Goal: Find specific page/section: Find specific page/section

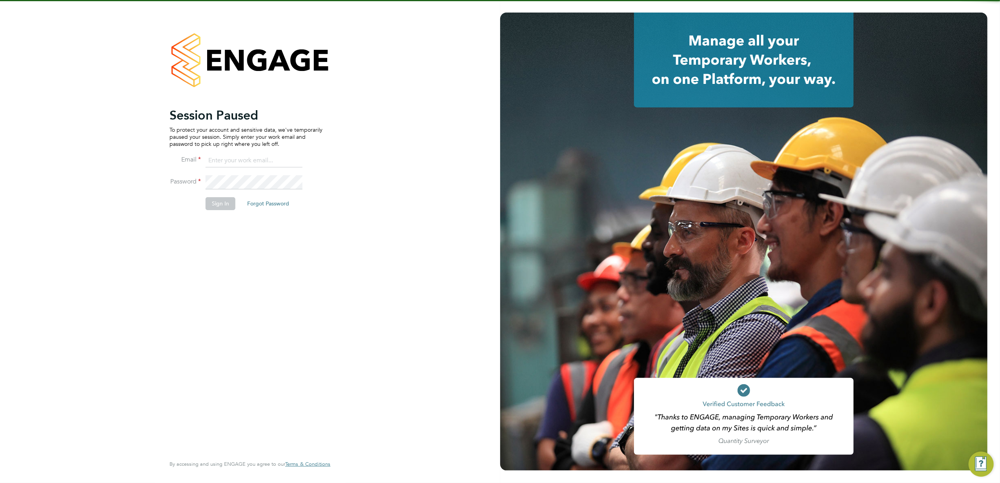
type input "kasia.piwowar@konnectrecruit.co.uk"
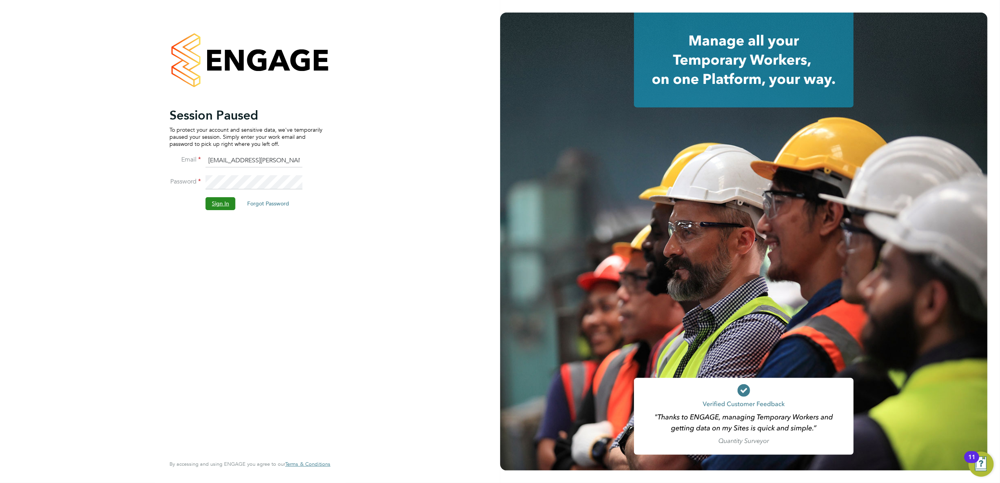
click at [218, 204] on button "Sign In" at bounding box center [221, 203] width 30 height 13
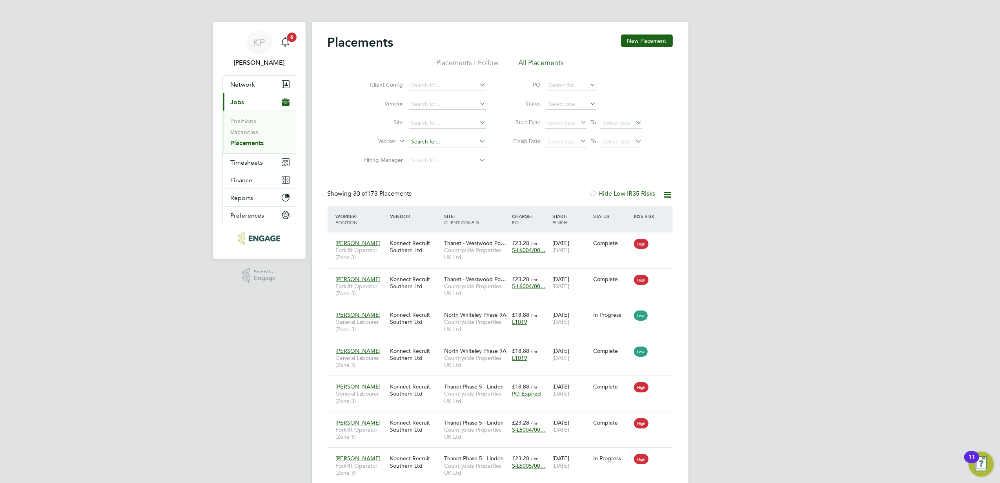
click at [453, 143] on input at bounding box center [447, 141] width 77 height 11
click at [456, 148] on li "Agron Cuni" at bounding box center [447, 152] width 78 height 11
type input "Agron Cuni"
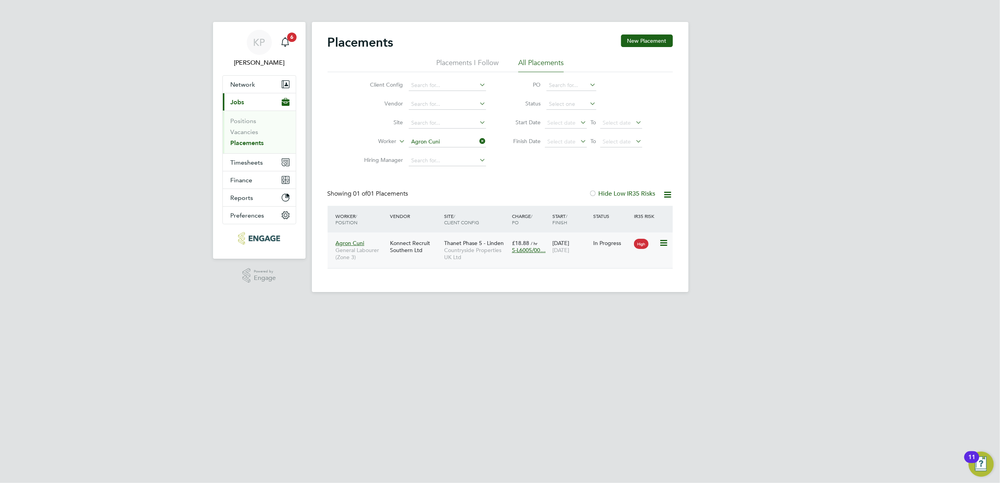
click at [397, 246] on div "Konnect Recruit Southern Ltd" at bounding box center [415, 247] width 54 height 22
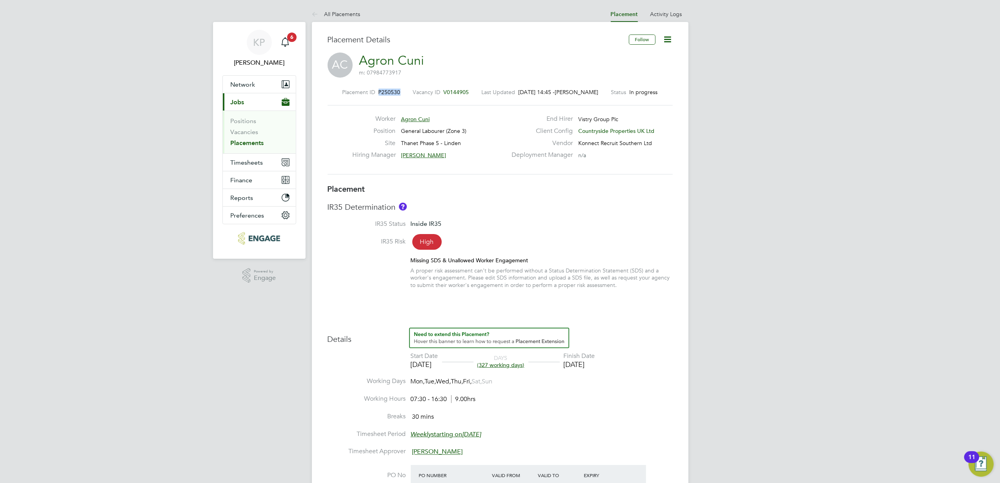
drag, startPoint x: 400, startPoint y: 92, endPoint x: 376, endPoint y: 94, distance: 23.6
click at [376, 94] on div "Placement ID P250530 Vacancy ID V0144905 Last Updated [DATE] 14:45 - [PERSON_NA…" at bounding box center [499, 92] width 345 height 7
copy span "P250530"
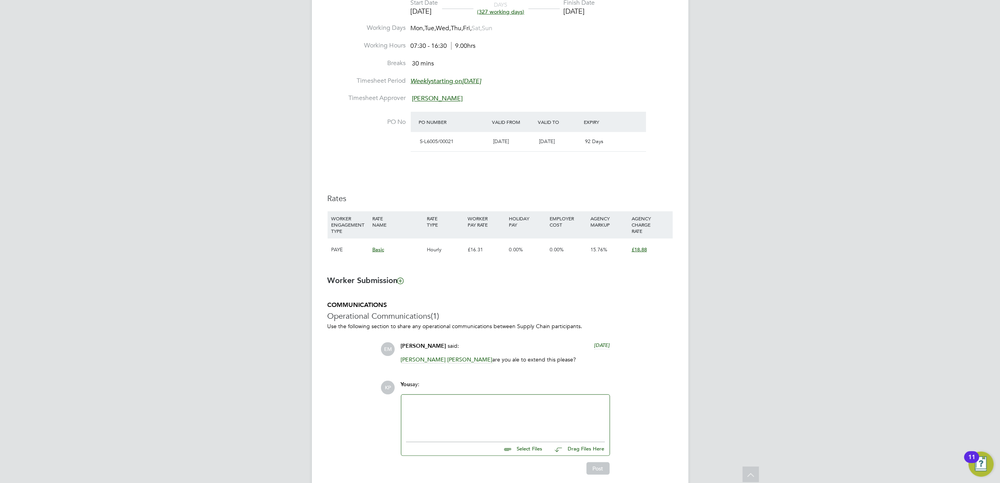
scroll to position [335, 0]
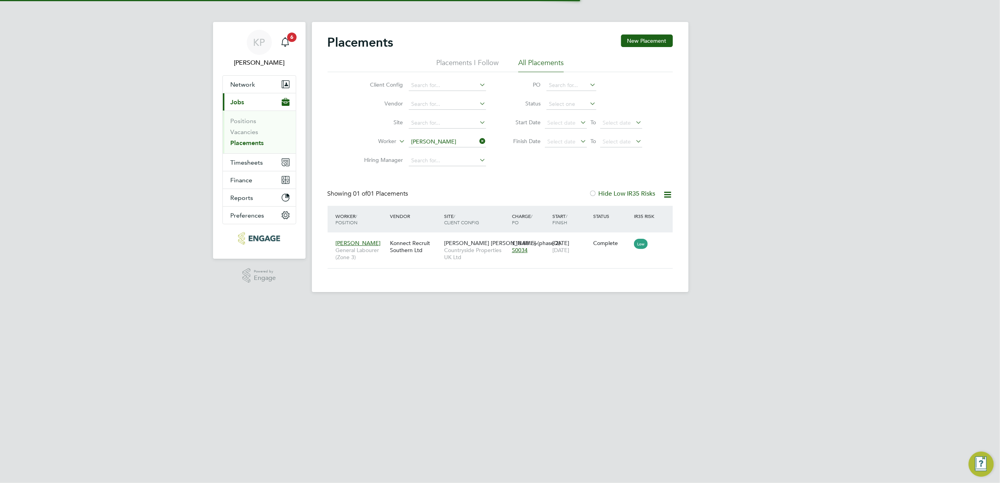
scroll to position [8, 37]
click at [467, 138] on input at bounding box center [447, 141] width 77 height 11
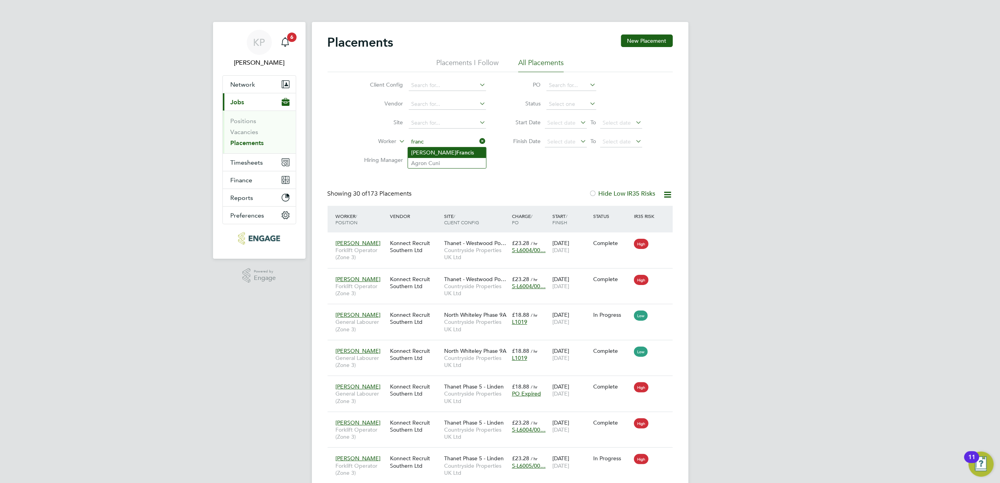
click at [463, 153] on li "Michael Franc is" at bounding box center [447, 152] width 78 height 11
type input "Michael Francis"
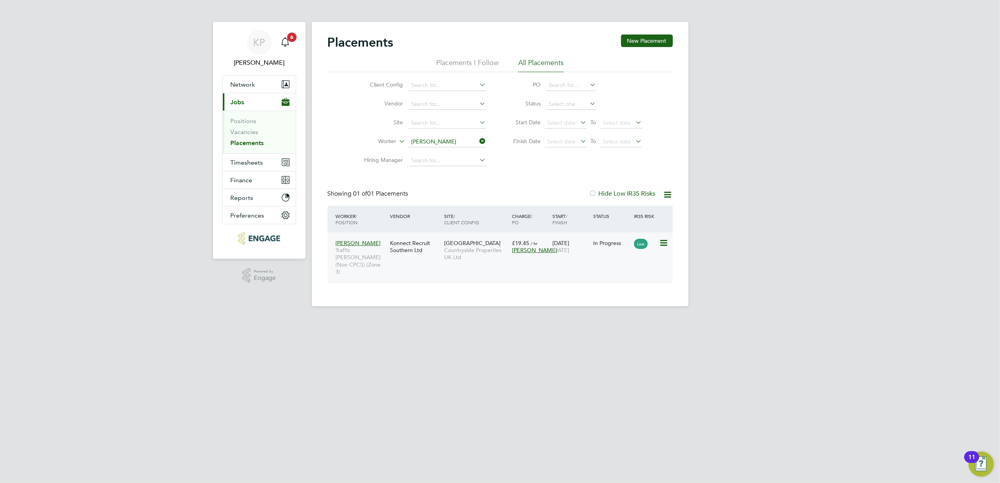
click at [471, 249] on span "Countryside Properties UK Ltd" at bounding box center [476, 254] width 64 height 14
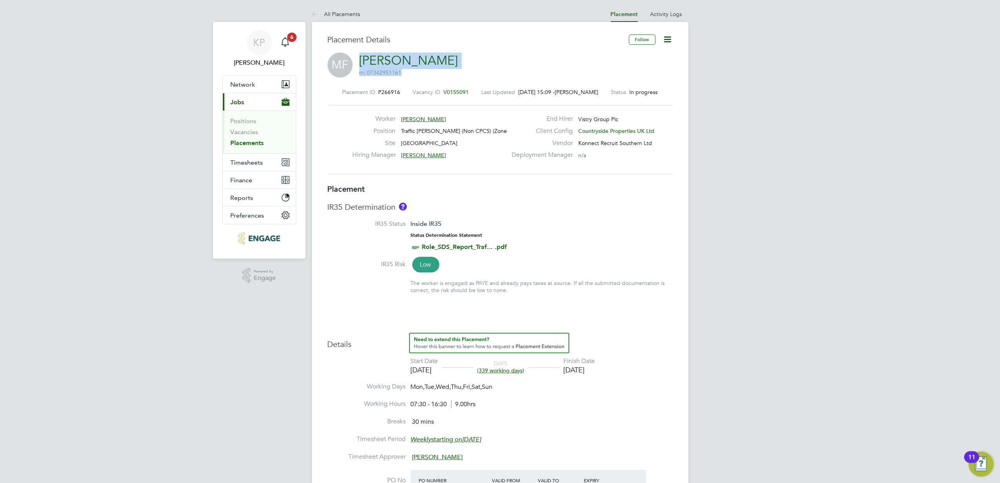
drag, startPoint x: 448, startPoint y: 58, endPoint x: 360, endPoint y: 58, distance: 88.2
click at [360, 58] on div "MF Michael Francis m: 07342951161" at bounding box center [499, 66] width 345 height 27
drag, startPoint x: 460, startPoint y: 69, endPoint x: 421, endPoint y: 65, distance: 39.4
click at [460, 68] on div "MF Michael Francis m: 07342951161" at bounding box center [499, 66] width 345 height 27
drag, startPoint x: 441, startPoint y: 59, endPoint x: 365, endPoint y: 60, distance: 76.5
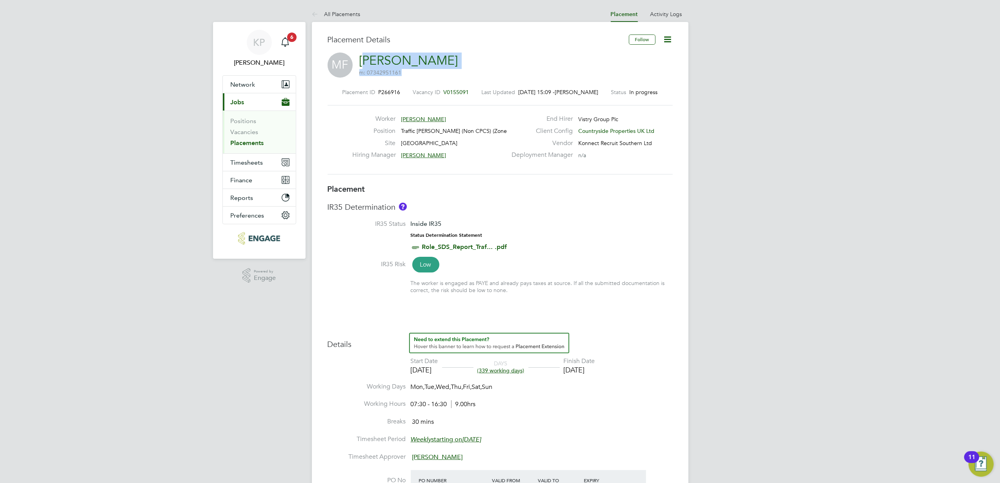
click at [365, 60] on div "MF Michael Francis m: 07342951161" at bounding box center [499, 66] width 345 height 27
drag, startPoint x: 365, startPoint y: 60, endPoint x: 511, endPoint y: 64, distance: 145.9
click at [511, 64] on div "MF Michael Francis m: 07342951161" at bounding box center [499, 66] width 345 height 27
drag, startPoint x: 243, startPoint y: 143, endPoint x: 238, endPoint y: 155, distance: 12.7
click at [243, 143] on link "Placements" at bounding box center [247, 142] width 33 height 7
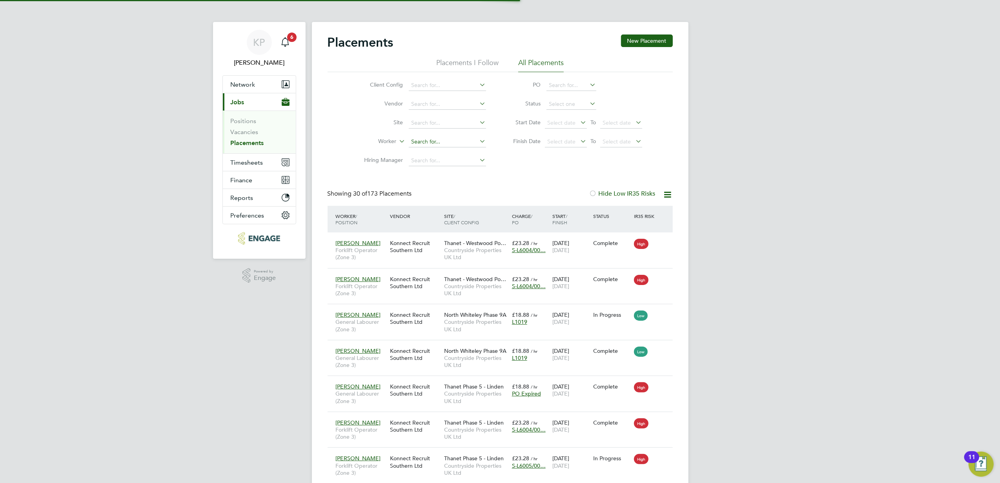
scroll to position [29, 68]
click at [434, 138] on input at bounding box center [447, 141] width 77 height 11
click at [442, 138] on input at bounding box center [447, 141] width 77 height 11
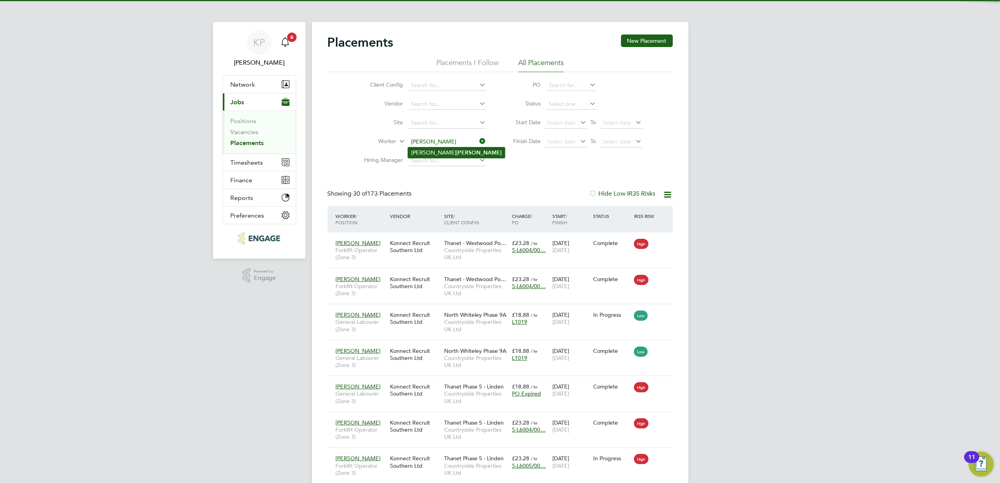
click at [441, 147] on li "Alex Wilson" at bounding box center [456, 152] width 97 height 11
type input "Alex Wilson"
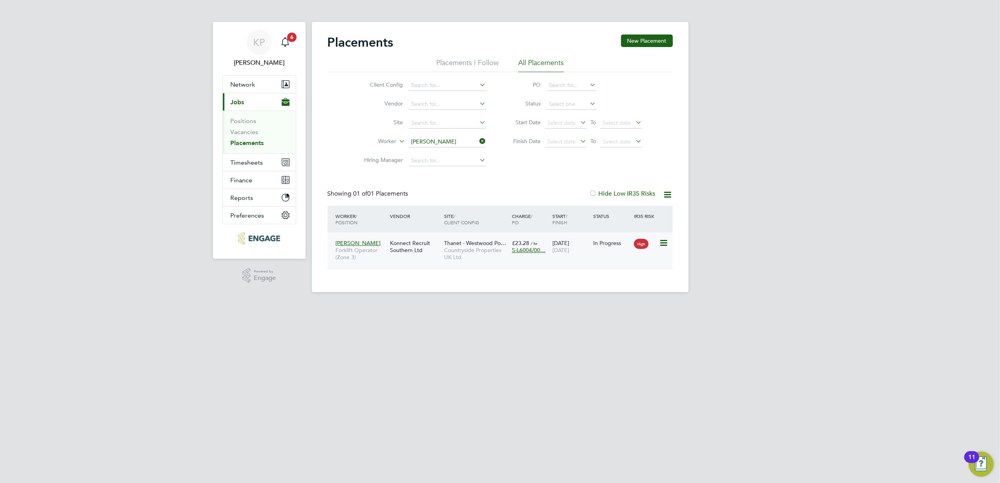
click at [476, 247] on span "Countryside Properties UK Ltd" at bounding box center [476, 254] width 64 height 14
drag, startPoint x: 456, startPoint y: 140, endPoint x: 431, endPoint y: 142, distance: 24.4
click at [431, 142] on input at bounding box center [447, 141] width 77 height 11
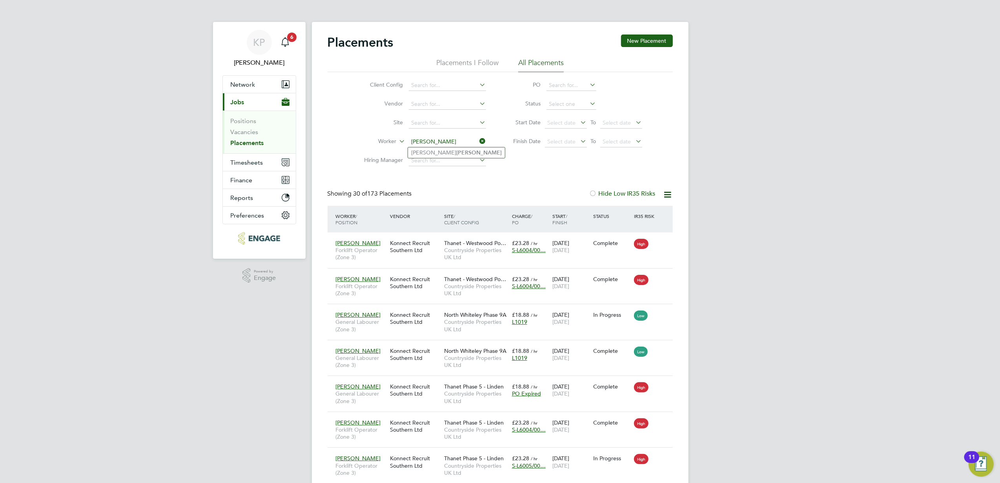
type input "collins"
click at [454, 143] on input at bounding box center [447, 141] width 77 height 11
click at [456, 151] on li "Andrew Collins" at bounding box center [456, 152] width 97 height 11
type input "[PERSON_NAME]"
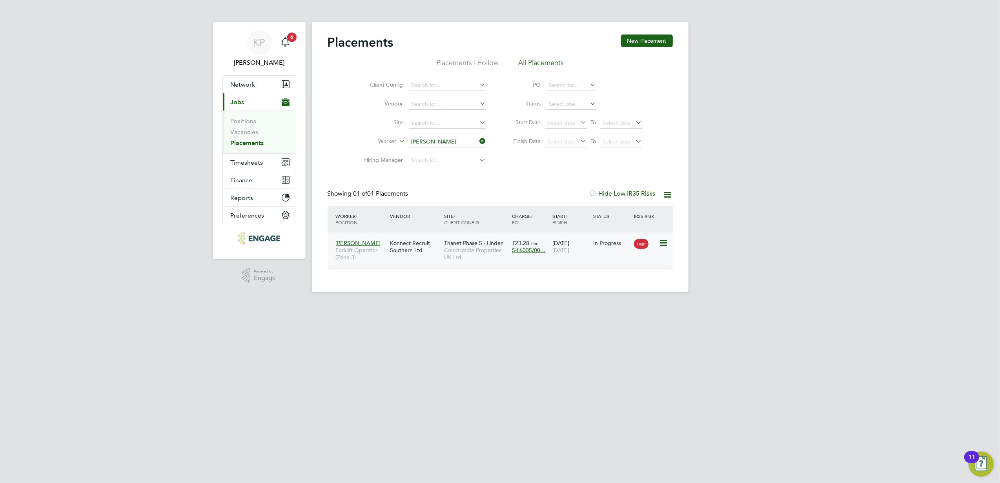
click at [453, 242] on span "Thanet Phase 5 - Linden" at bounding box center [474, 243] width 60 height 7
click at [454, 141] on input at bounding box center [447, 141] width 77 height 11
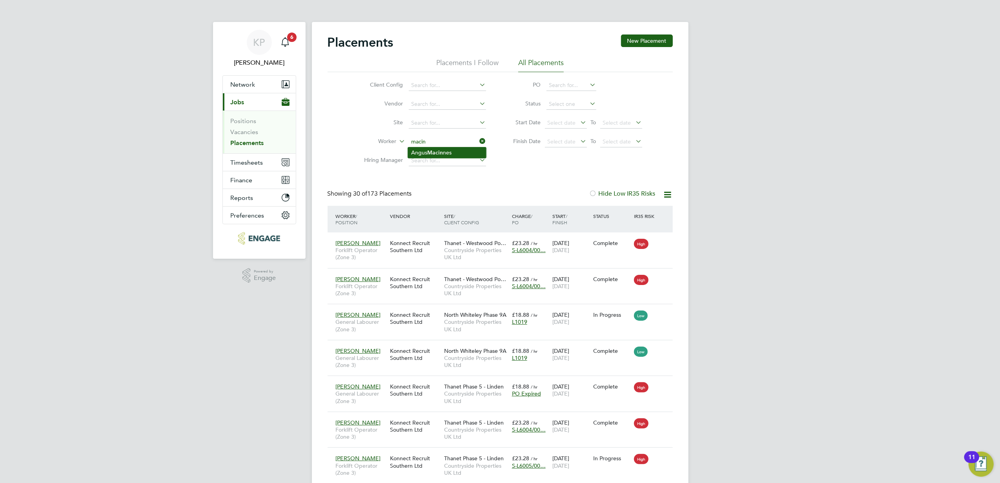
click at [455, 151] on li "Angus Macin nes" at bounding box center [447, 152] width 78 height 11
type input "Angus Macinnes"
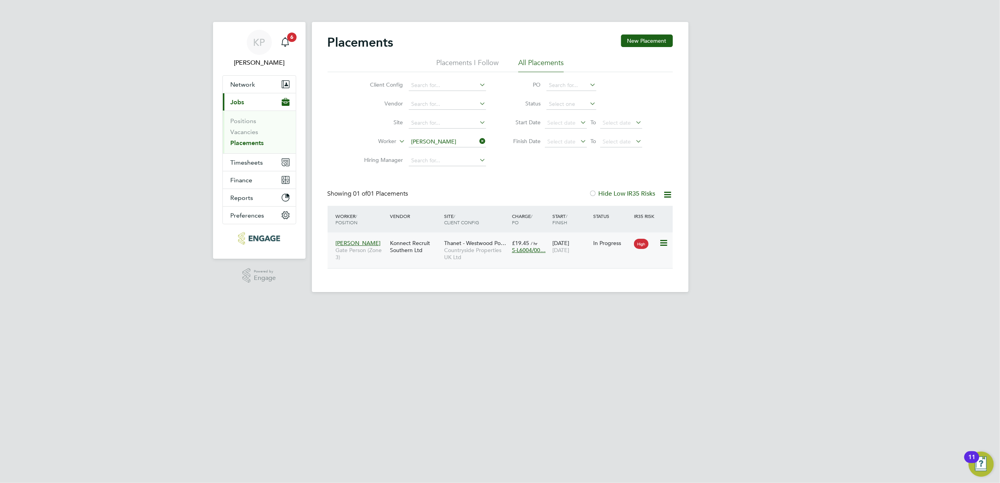
click at [465, 251] on span "Countryside Properties UK Ltd" at bounding box center [476, 254] width 64 height 14
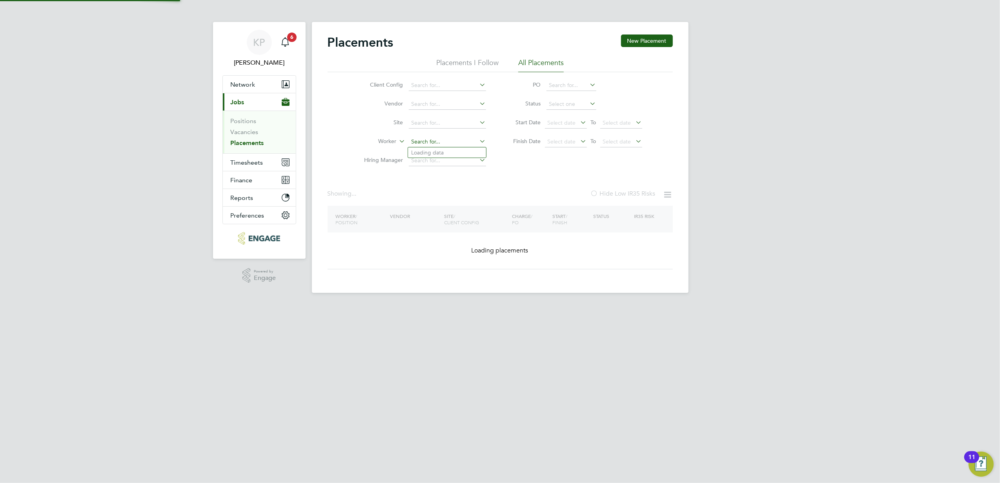
click at [462, 144] on input at bounding box center [447, 141] width 77 height 11
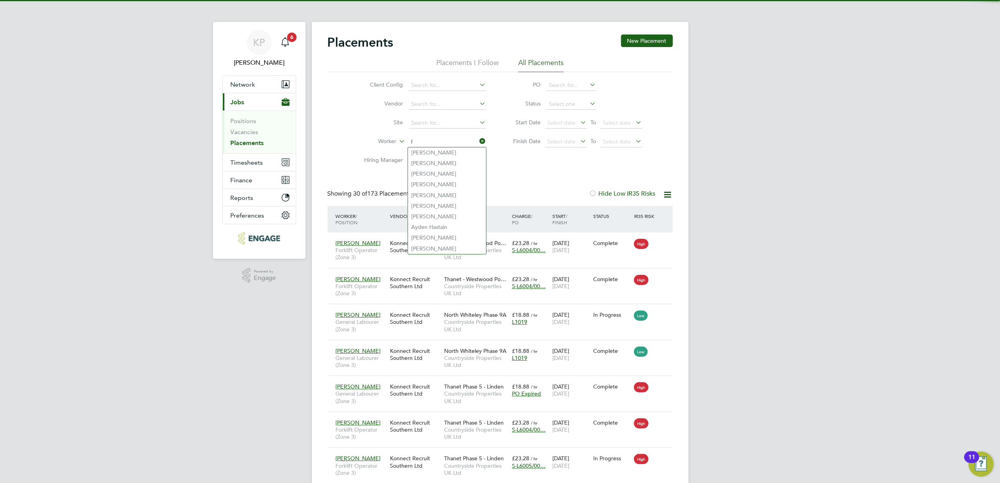
scroll to position [29, 68]
click at [449, 151] on li "Darren Lines" at bounding box center [447, 152] width 78 height 11
type input "Darren Lines"
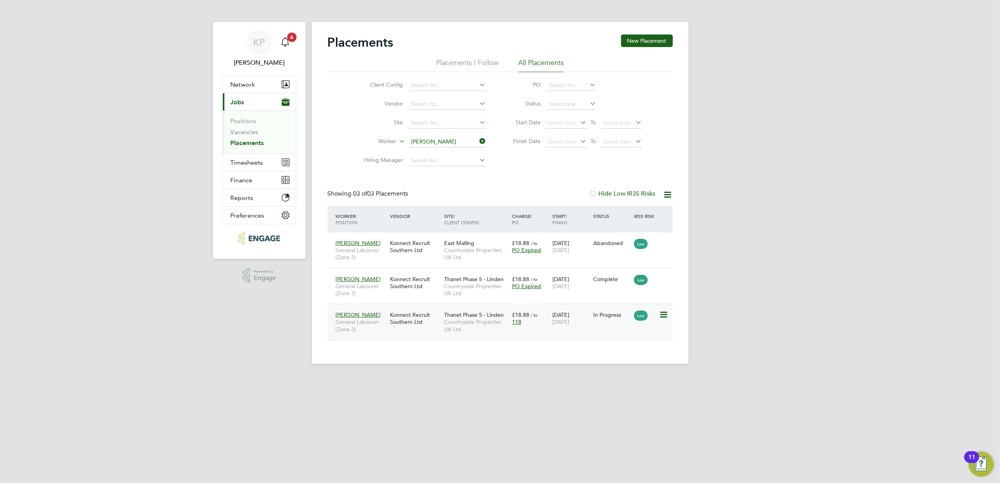
click at [482, 319] on span "Countryside Properties UK Ltd" at bounding box center [476, 325] width 64 height 14
click at [465, 143] on input at bounding box center [447, 141] width 77 height 11
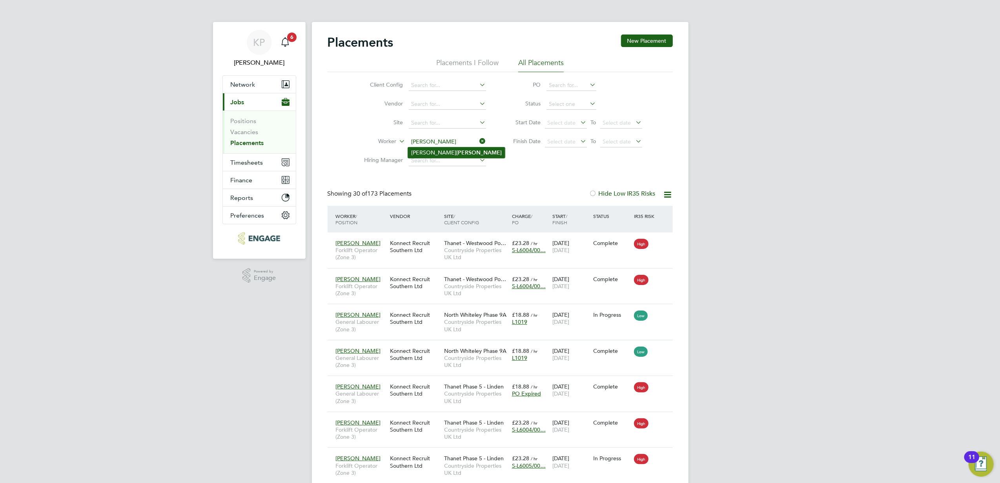
click at [460, 151] on li "David Harris" at bounding box center [456, 152] width 97 height 11
type input "David Harris"
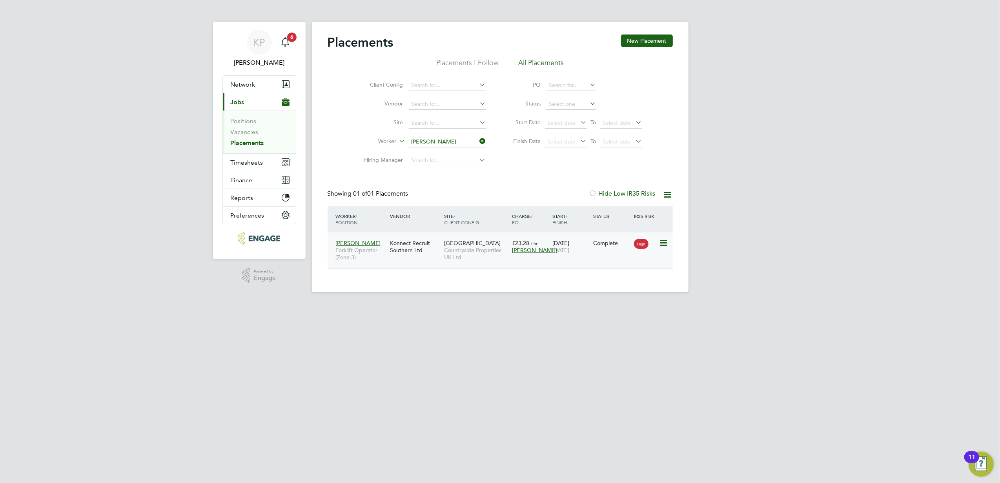
click at [490, 248] on span "Countryside Properties UK Ltd" at bounding box center [476, 254] width 64 height 14
click at [466, 137] on input at bounding box center [447, 141] width 77 height 11
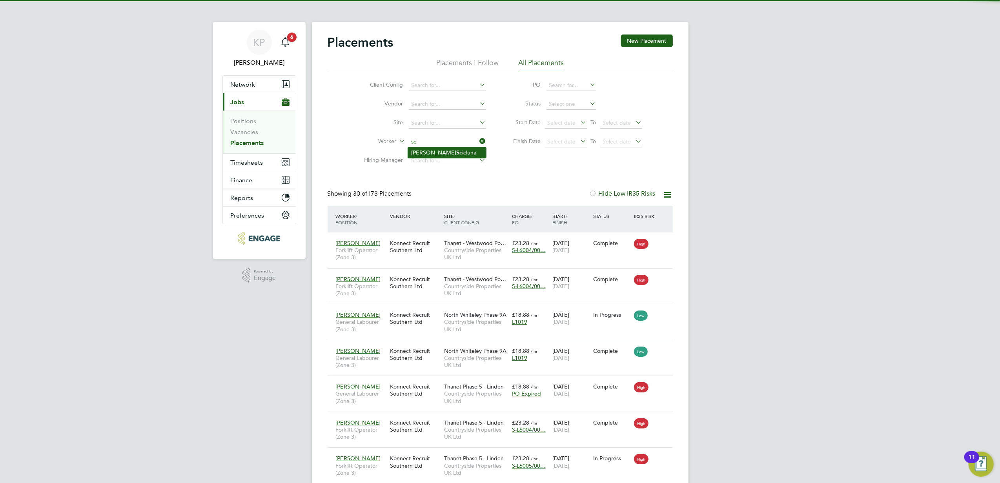
click at [456, 155] on li "David Sc icluna" at bounding box center [447, 152] width 78 height 11
type input "David Scicluna"
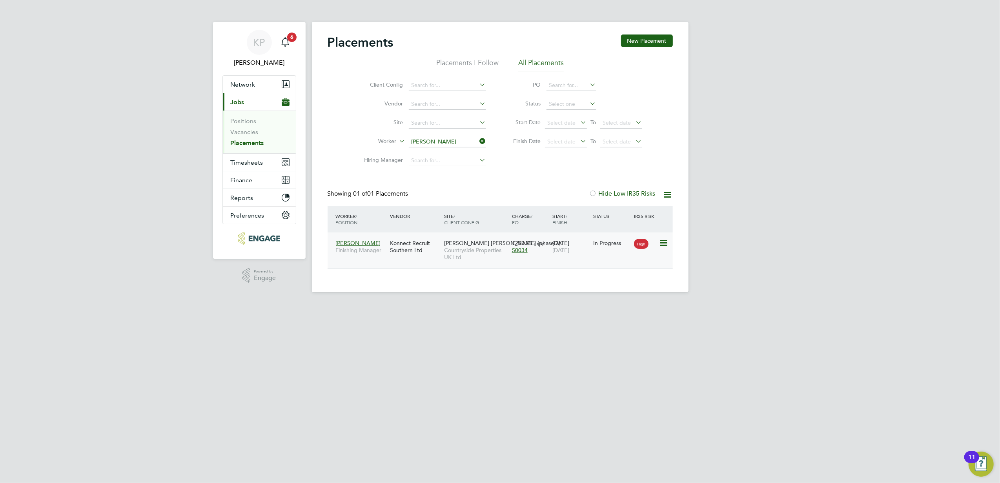
click at [475, 244] on span "Burgess Hill (phase 2)" at bounding box center [502, 243] width 116 height 7
click at [463, 142] on input at bounding box center [447, 141] width 77 height 11
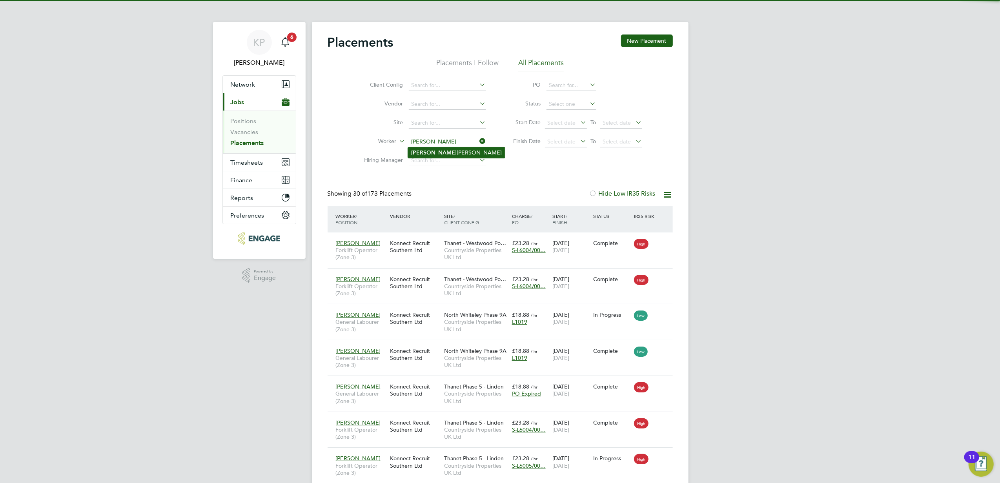
click at [459, 152] on li "Glen Keane" at bounding box center [456, 152] width 97 height 11
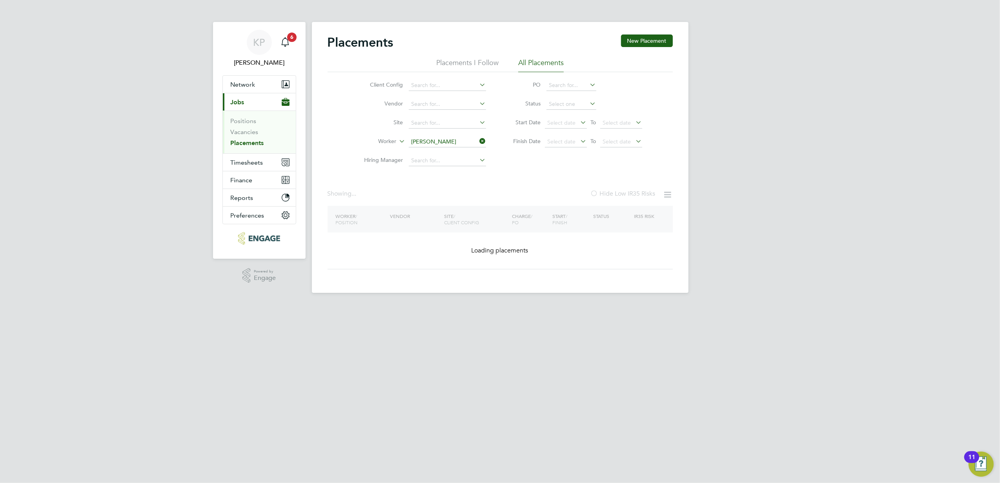
type input "Glen Keane"
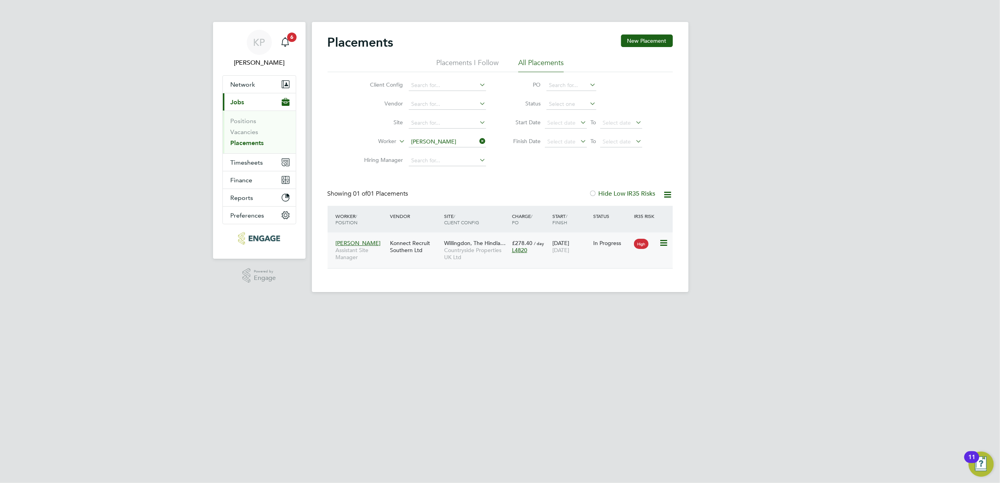
click at [463, 247] on span "Countryside Properties UK Ltd" at bounding box center [476, 254] width 64 height 14
click at [471, 143] on input at bounding box center [447, 141] width 77 height 11
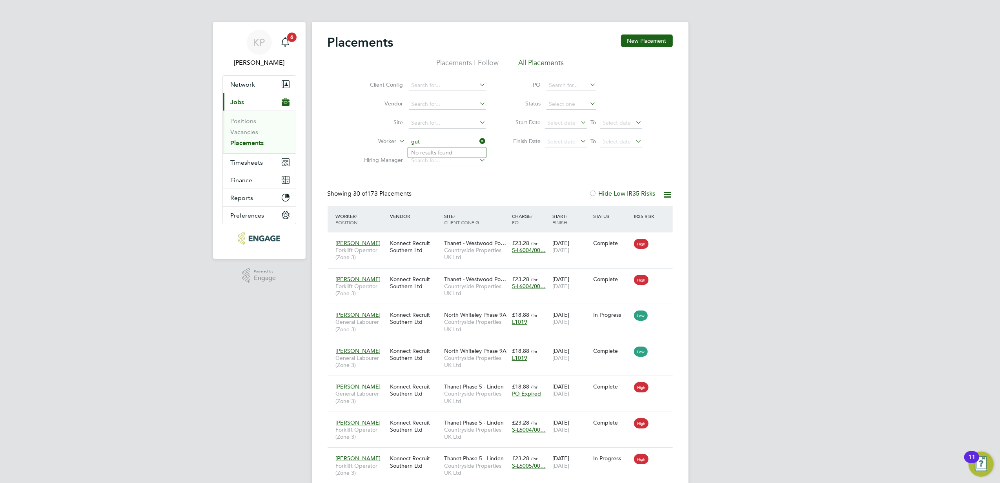
type input "gut"
click at [430, 144] on input at bounding box center [447, 141] width 77 height 11
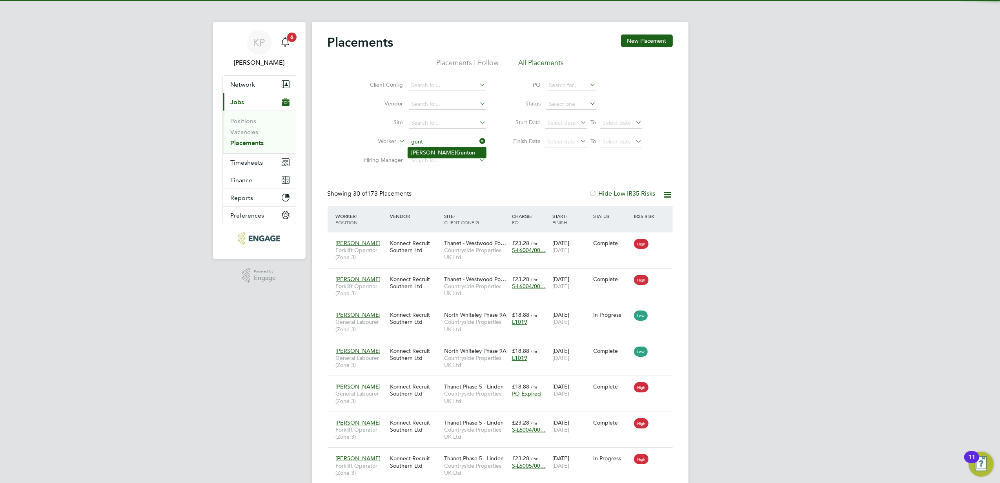
click at [456, 152] on b "Gunt" at bounding box center [462, 152] width 13 height 7
type input "[PERSON_NAME]"
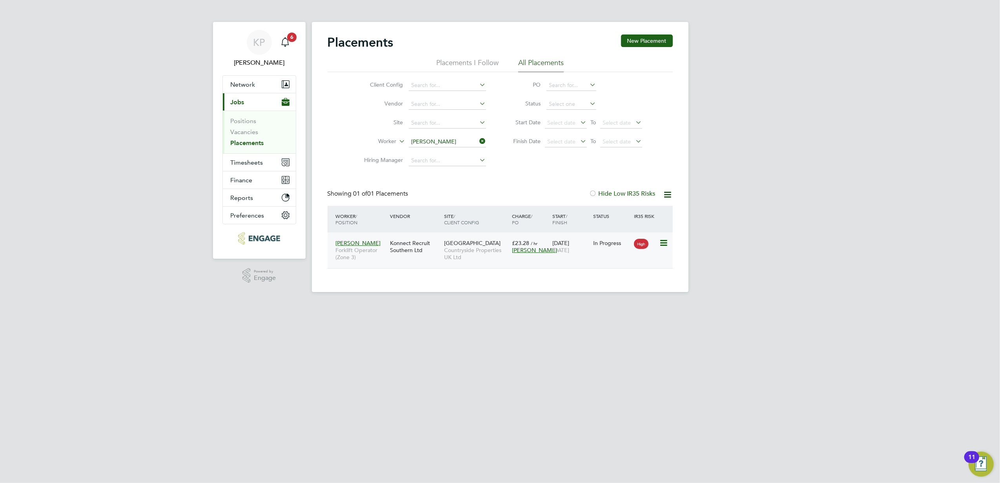
click at [475, 248] on span "Countryside Properties UK Ltd" at bounding box center [476, 254] width 64 height 14
drag, startPoint x: 445, startPoint y: 135, endPoint x: 454, endPoint y: 138, distance: 9.6
click at [445, 135] on li "Worker Jamie Gunton" at bounding box center [421, 142] width 147 height 19
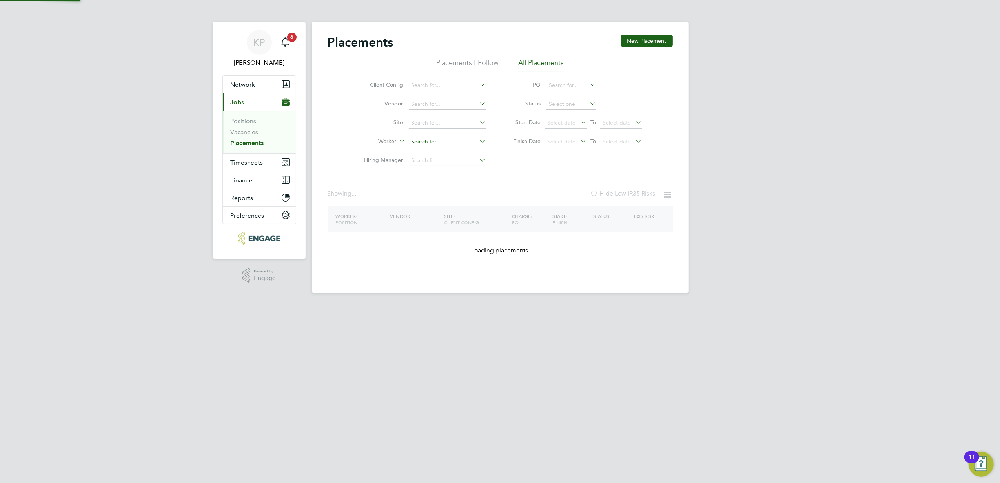
click at [456, 140] on input at bounding box center [447, 141] width 77 height 11
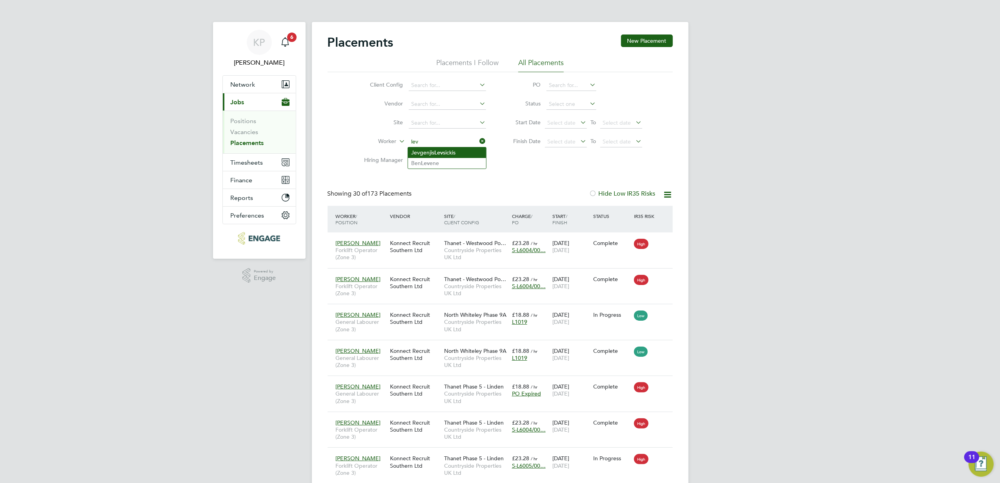
click at [443, 149] on b "Lev" at bounding box center [438, 152] width 9 height 7
type input "[PERSON_NAME]"
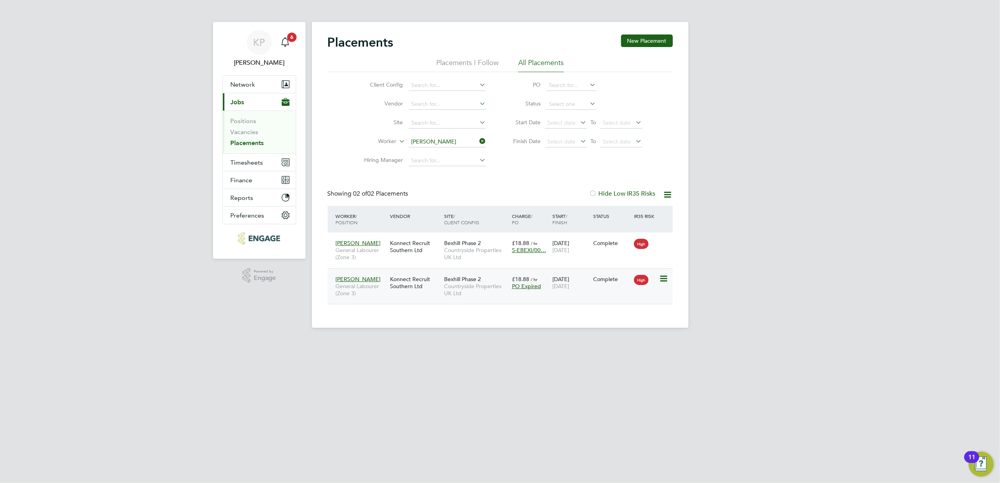
click at [482, 292] on span "Countryside Properties UK Ltd" at bounding box center [476, 290] width 64 height 14
click at [457, 143] on input at bounding box center [447, 141] width 77 height 11
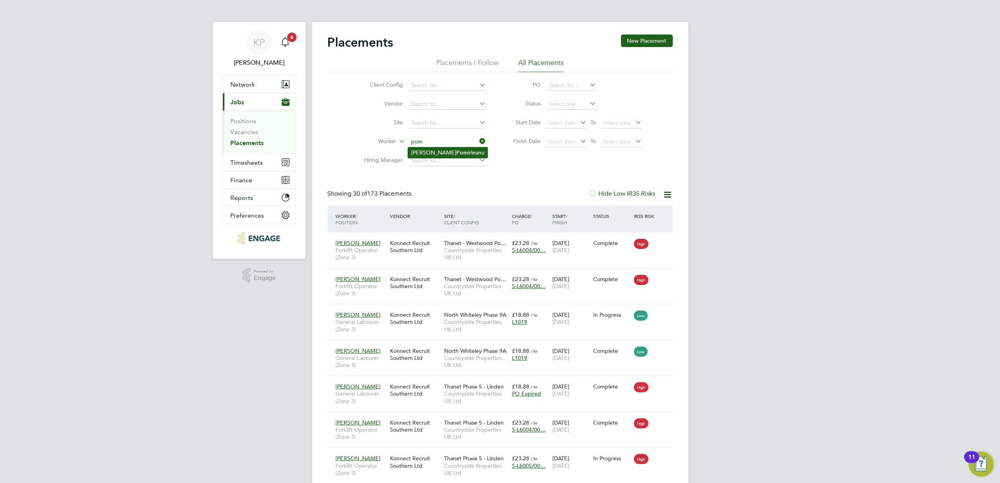
drag, startPoint x: 460, startPoint y: 151, endPoint x: 453, endPoint y: 156, distance: 7.8
click at [460, 151] on li "Marius Pom irleanu" at bounding box center [448, 152] width 80 height 11
type input "Marius Pomirleanu"
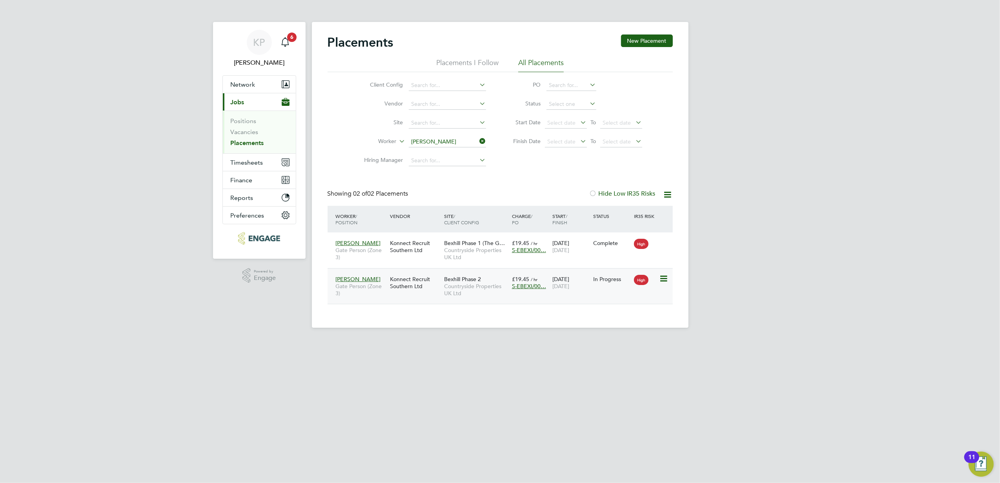
click at [454, 278] on span "Bexhill Phase 2" at bounding box center [462, 279] width 37 height 7
click at [454, 141] on input at bounding box center [447, 141] width 77 height 11
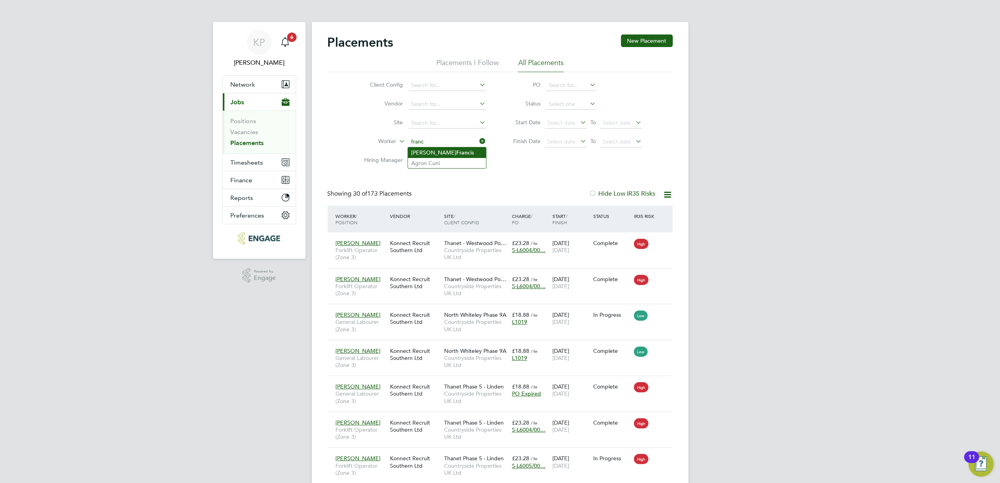
click at [454, 151] on li "Michael Franc is" at bounding box center [447, 152] width 78 height 11
type input "Michael Francis"
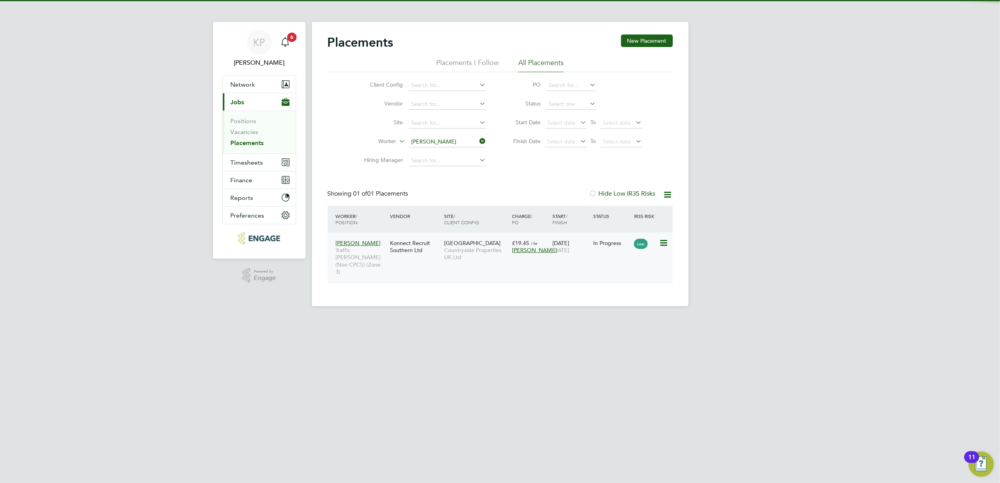
click at [453, 259] on span "Countryside Properties UK Ltd" at bounding box center [476, 254] width 64 height 14
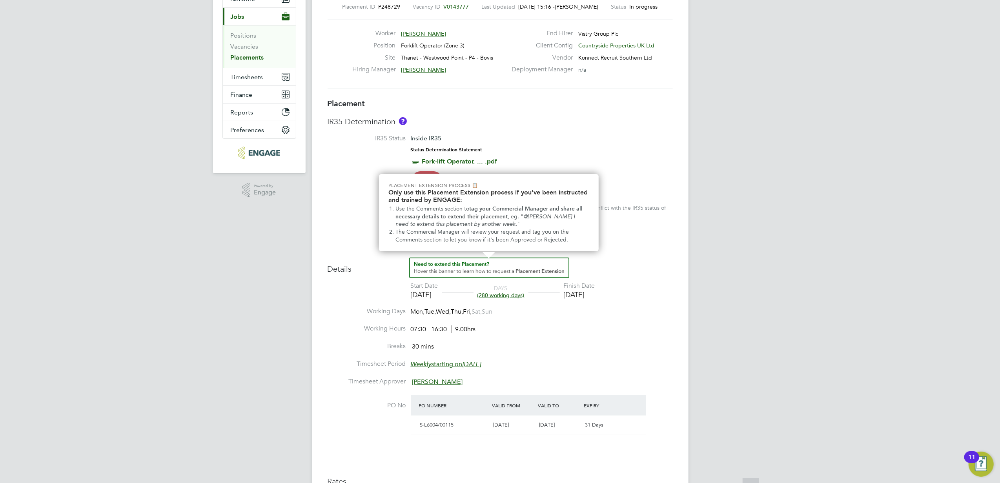
scroll to position [314, 0]
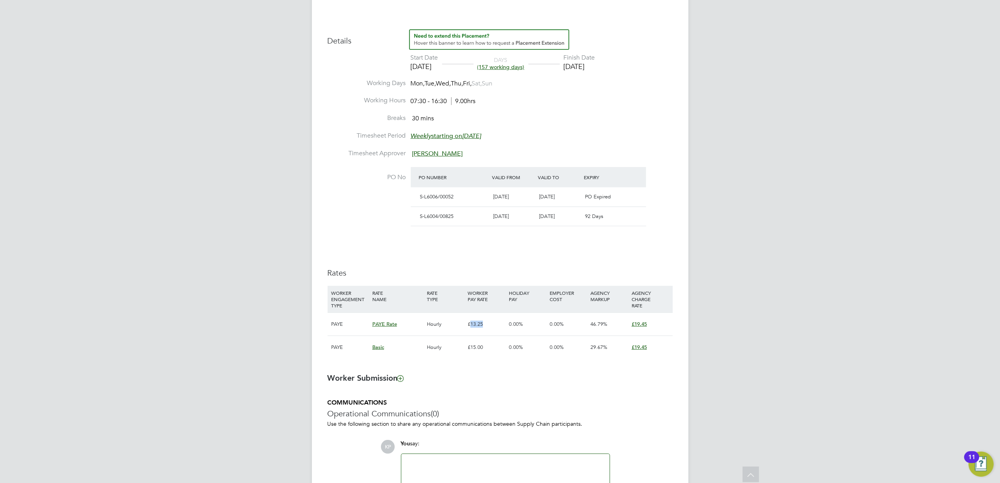
drag, startPoint x: 470, startPoint y: 326, endPoint x: 489, endPoint y: 326, distance: 19.6
click at [489, 326] on div "£13.25" at bounding box center [486, 324] width 41 height 23
